Goal: Obtain resource: Obtain resource

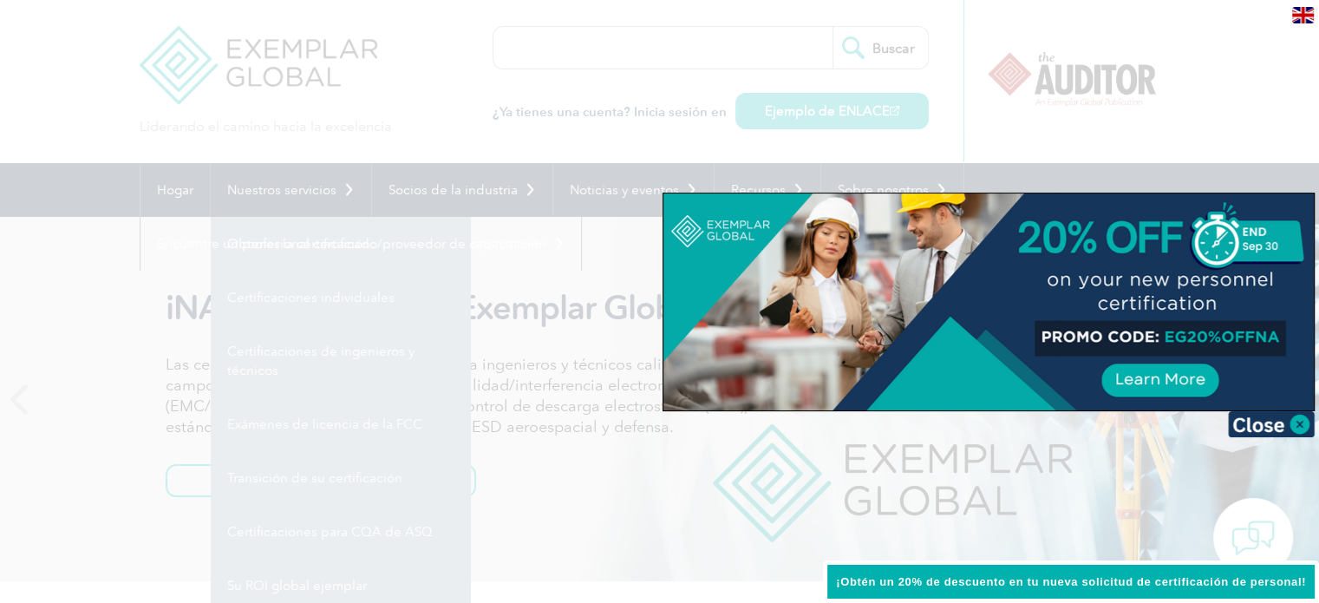
click at [1299, 427] on img at bounding box center [1271, 424] width 87 height 26
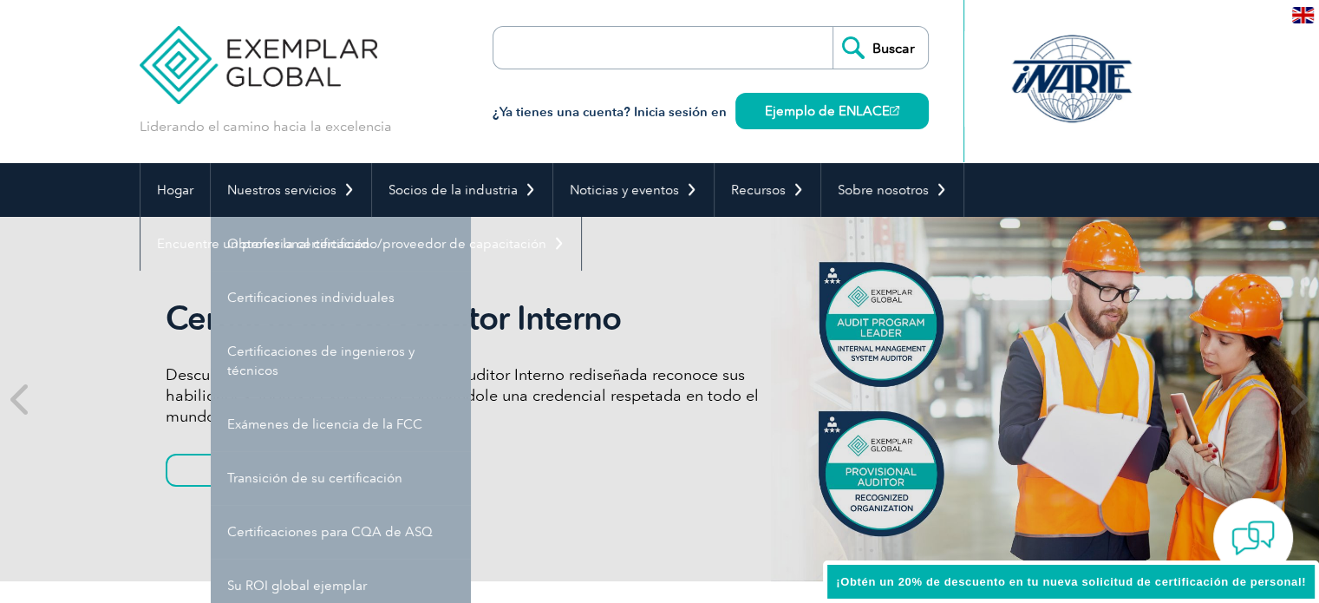
click at [628, 512] on div "Certificación de Auditor Interno Descubra cómo nuestra Certificación de Auditor…" at bounding box center [660, 399] width 1040 height 364
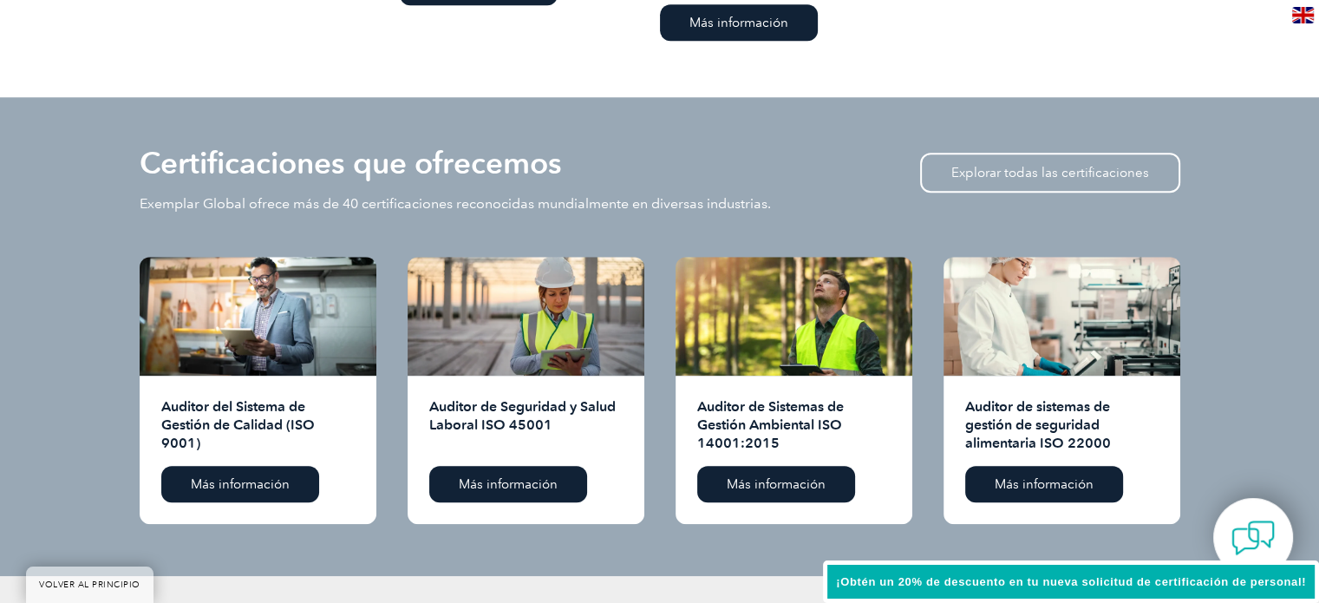
scroll to position [1687, 0]
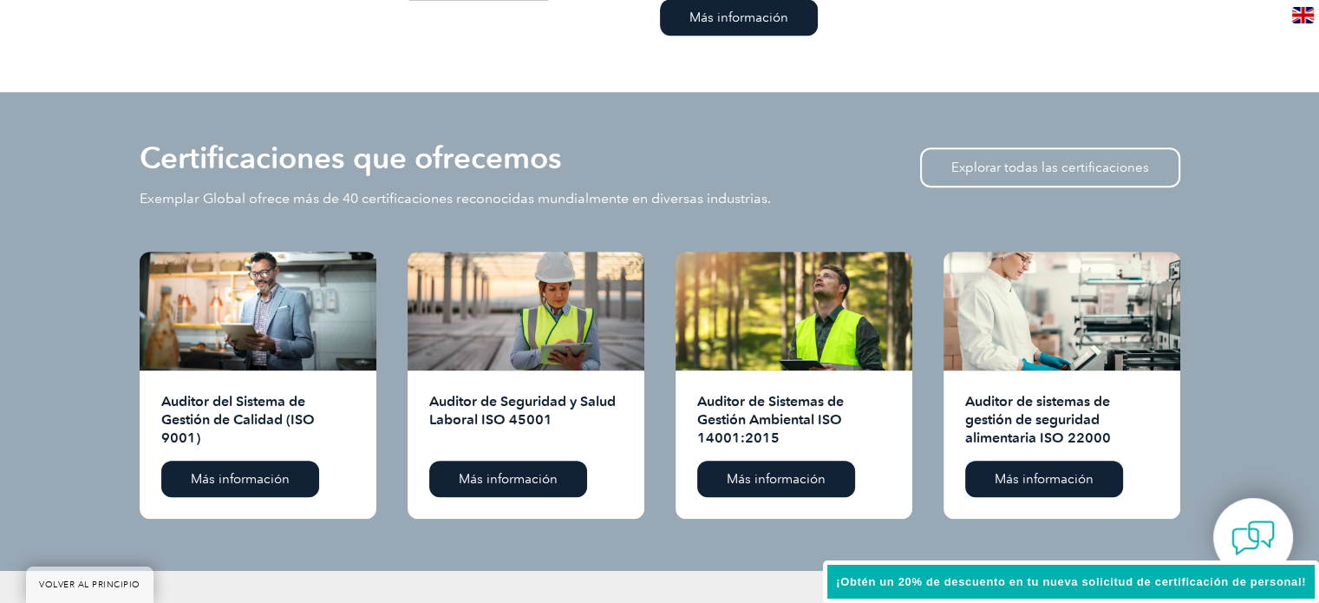
click at [494, 480] on font "Más información" at bounding box center [508, 479] width 99 height 16
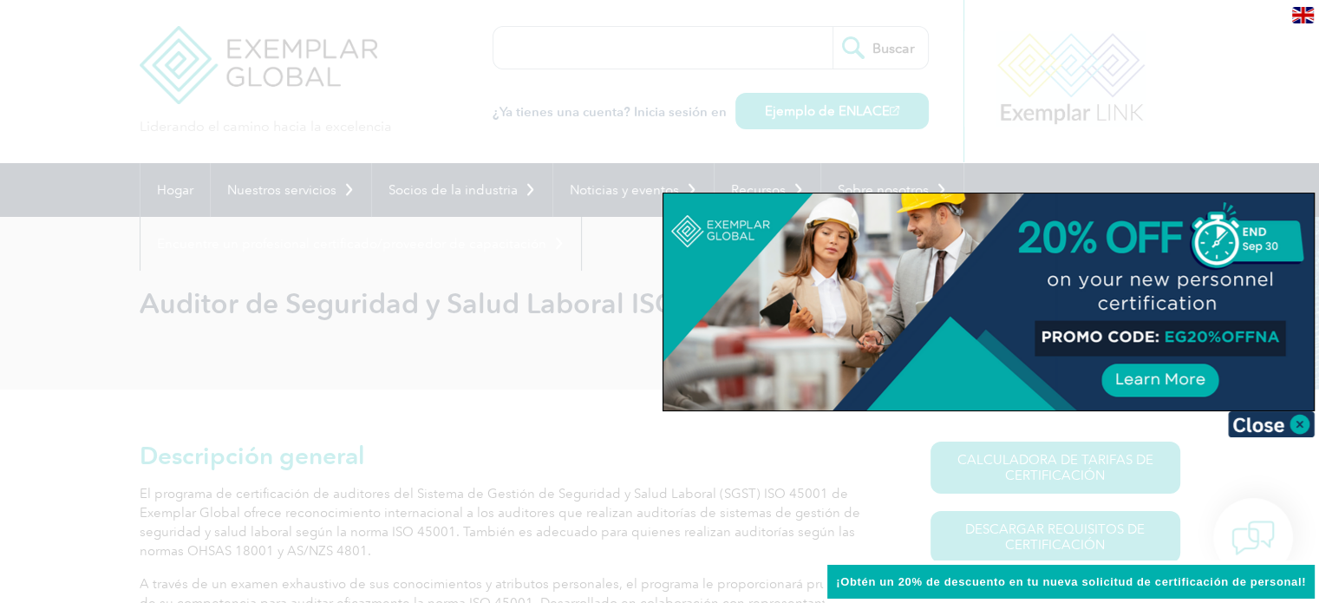
click at [1280, 422] on img at bounding box center [1271, 424] width 87 height 26
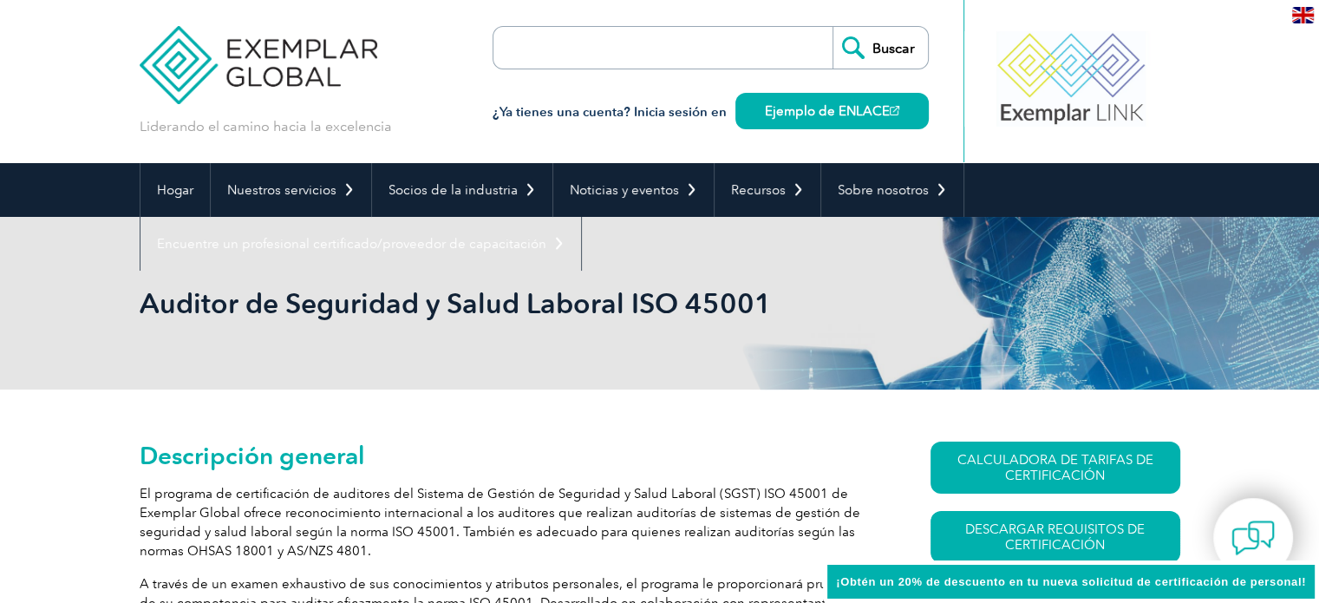
click at [1079, 544] on font "Descargar requisitos de certificación" at bounding box center [1054, 536] width 179 height 31
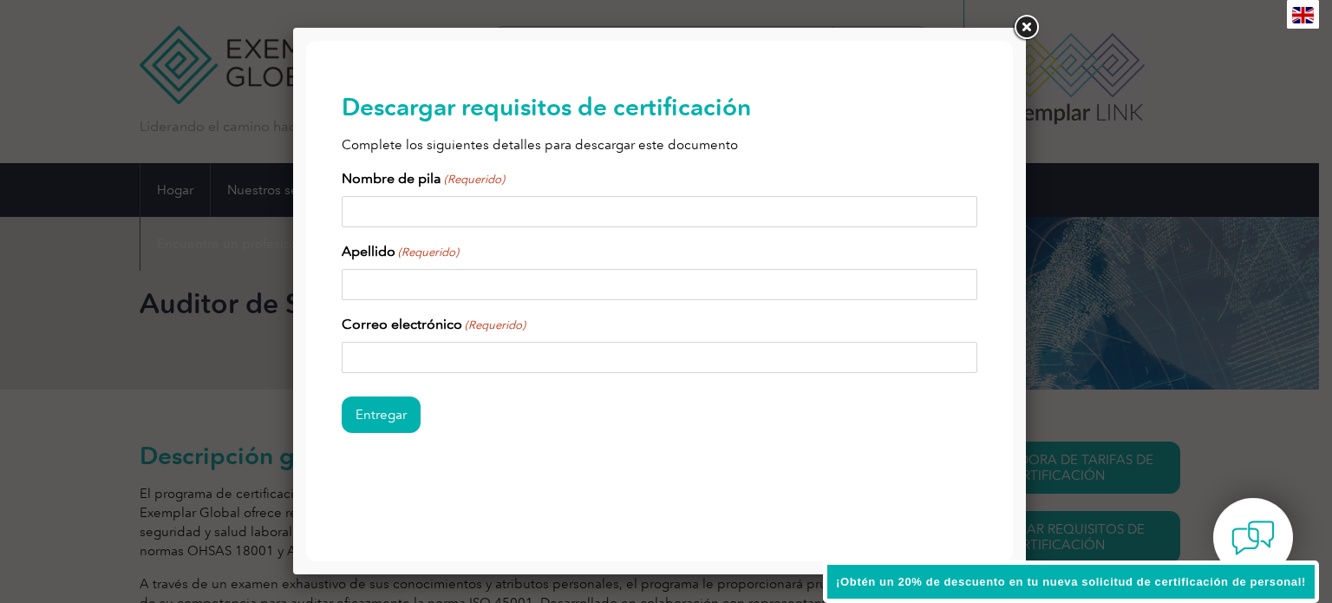
click at [873, 211] on input "Nombre de pila (Requerido)" at bounding box center [660, 211] width 636 height 31
type input "Astrid"
type input "Torres"
type input "astrid.torres@nicrobolta.com"
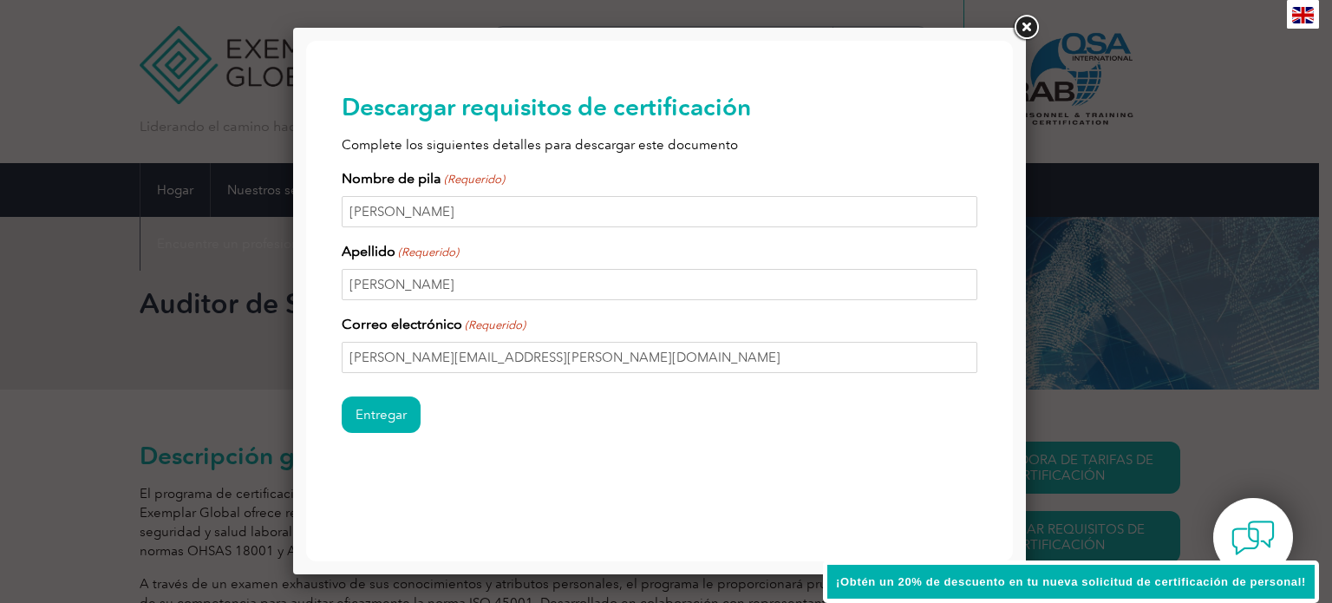
click at [381, 415] on input "Entregar" at bounding box center [381, 414] width 79 height 36
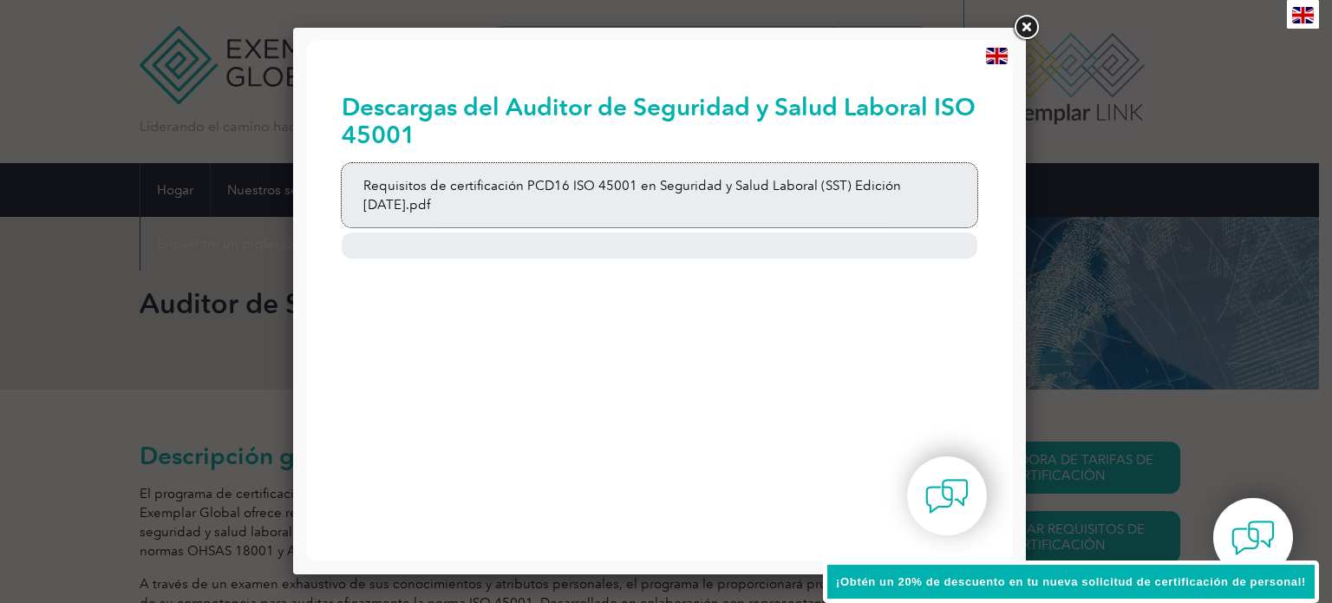
click at [833, 184] on font "Requisitos de certificación PCD16 ISO 45001 en Seguridad y Salud Laboral (SST) …" at bounding box center [632, 195] width 538 height 35
click at [1023, 25] on link at bounding box center [1025, 27] width 31 height 31
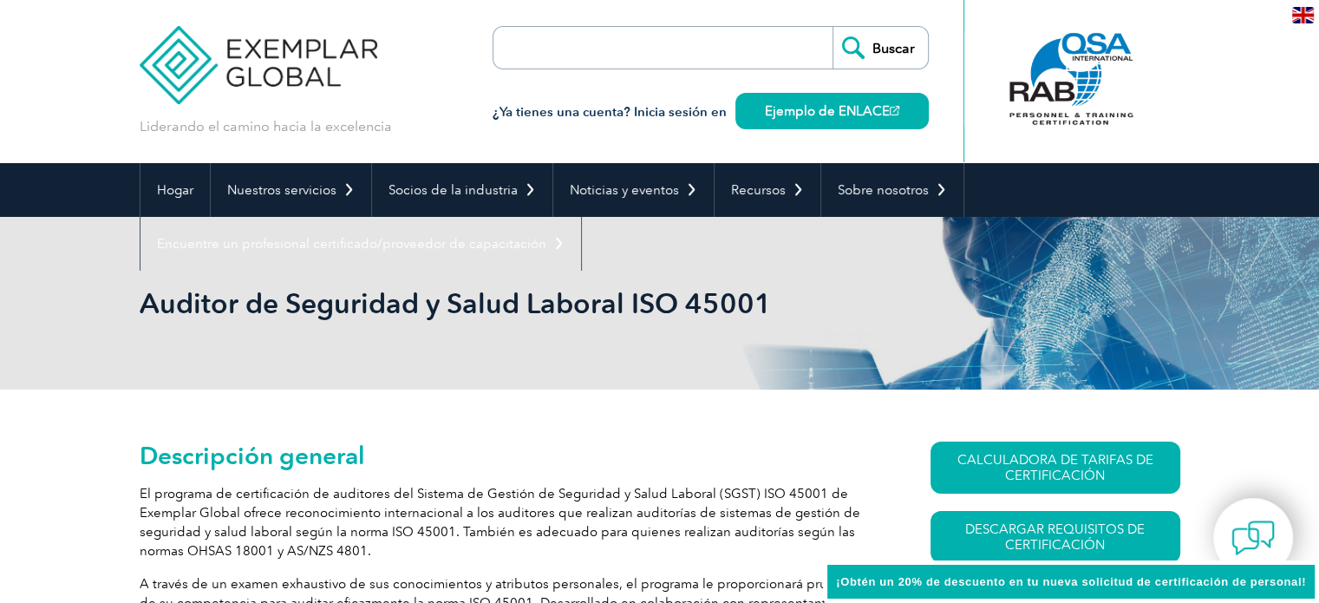
click at [571, 62] on input "search" at bounding box center [593, 48] width 182 height 42
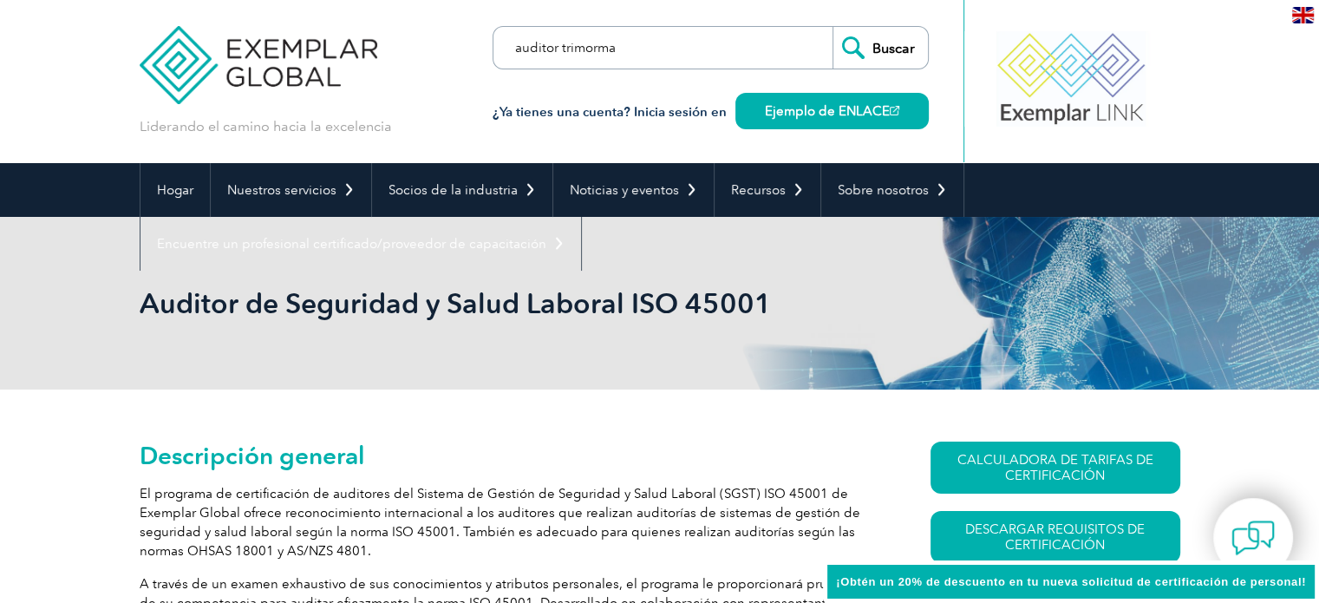
type input "auditor trimorma"
click at [832, 27] on input "Buscar" at bounding box center [879, 48] width 95 height 42
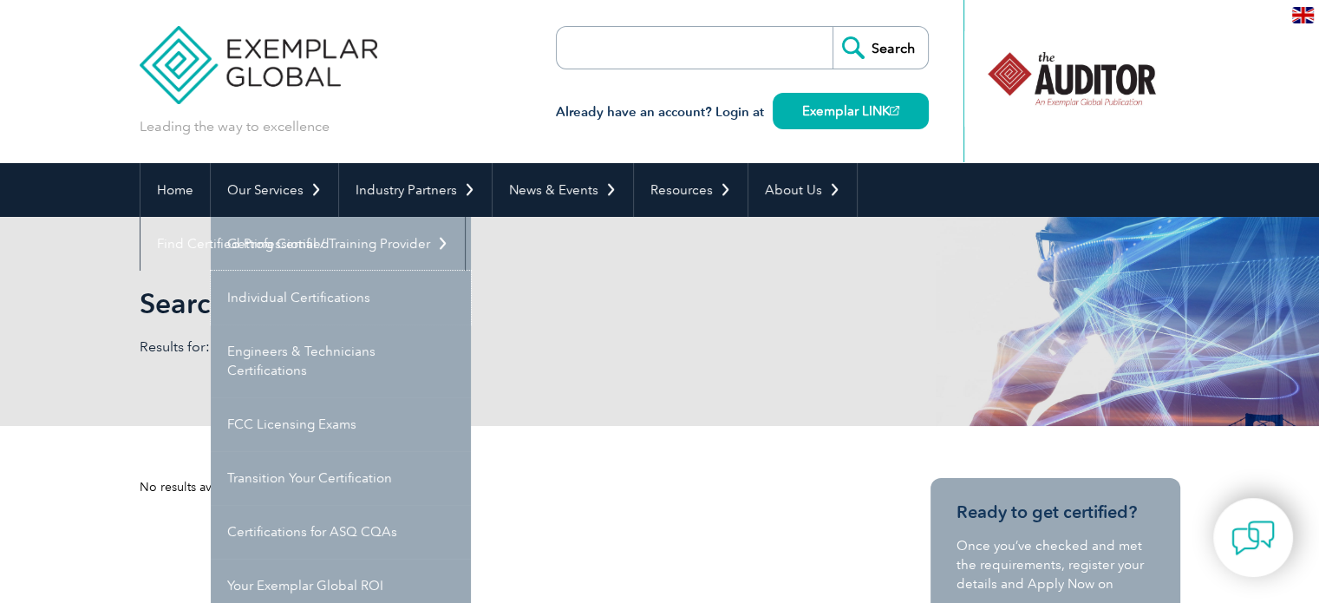
click at [295, 316] on link "Individual Certifications" at bounding box center [341, 298] width 260 height 54
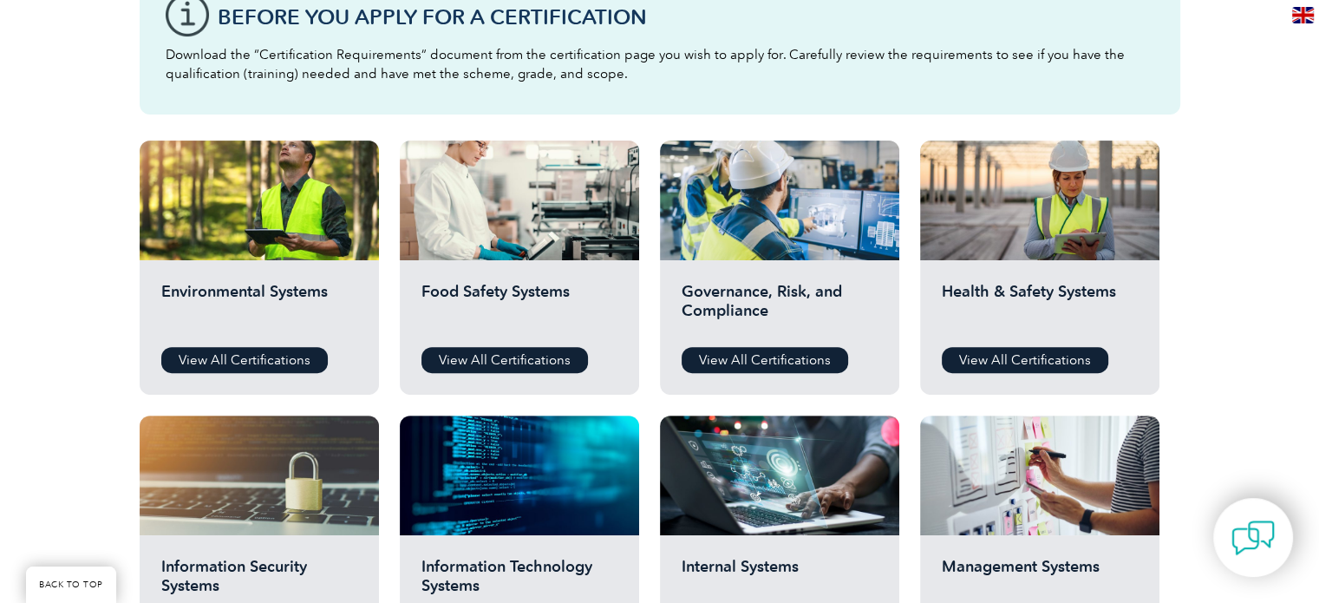
scroll to position [504, 0]
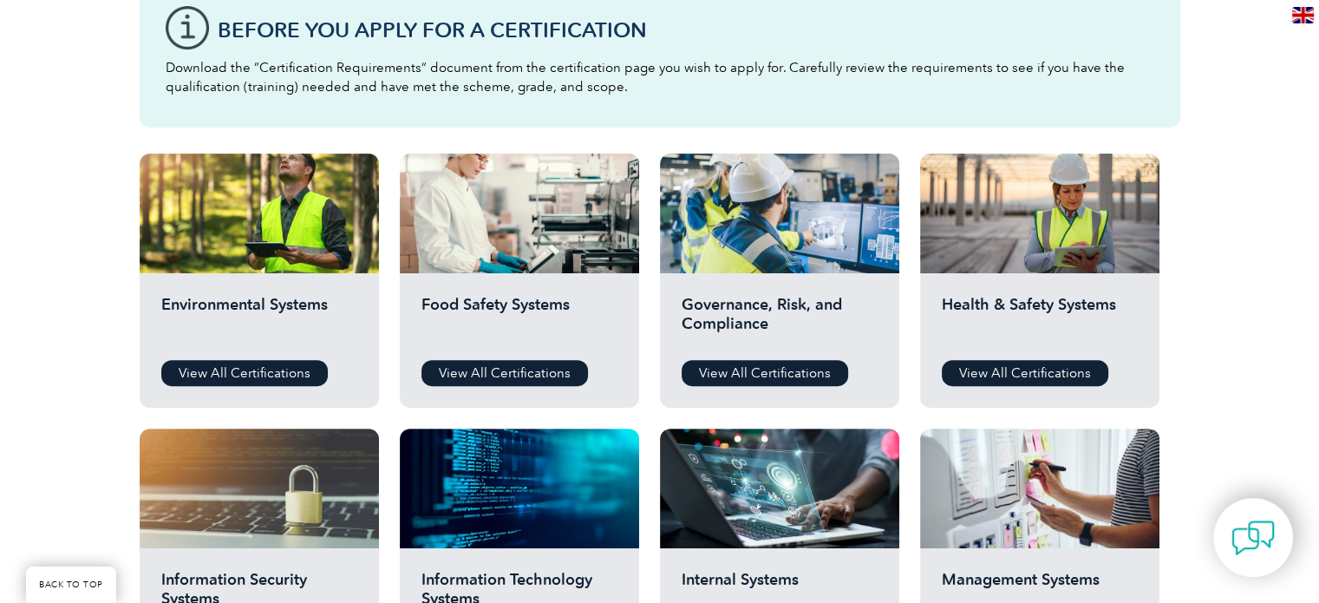
click at [1073, 373] on link "View All Certifications" at bounding box center [1025, 373] width 166 height 26
